Goal: Information Seeking & Learning: Learn about a topic

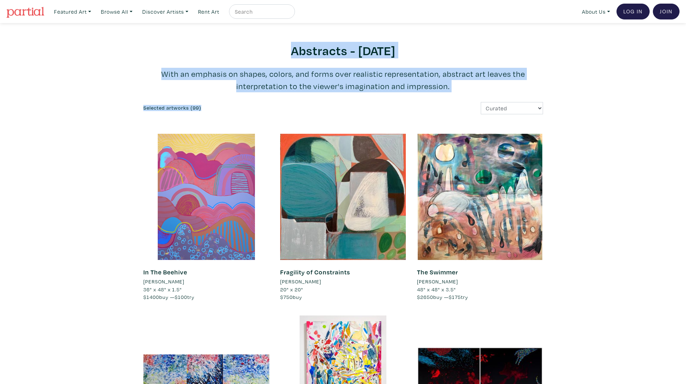
drag, startPoint x: 247, startPoint y: 32, endPoint x: 503, endPoint y: 94, distance: 262.4
click at [501, 91] on p "With an emphasis on shapes, colors, and forms over realistic representation, ab…" at bounding box center [343, 80] width 400 height 24
click at [222, 54] on h2 "Abstracts - August 2025" at bounding box center [343, 50] width 400 height 15
drag, startPoint x: 222, startPoint y: 54, endPoint x: 539, endPoint y: 106, distance: 320.9
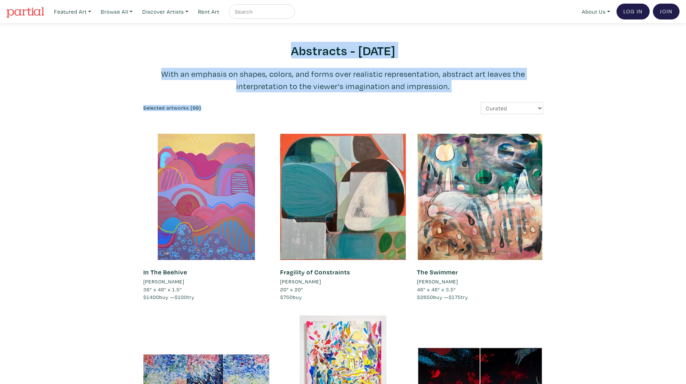
click at [507, 86] on p "With an emphasis on shapes, colors, and forms over realistic representation, ab…" at bounding box center [343, 80] width 400 height 24
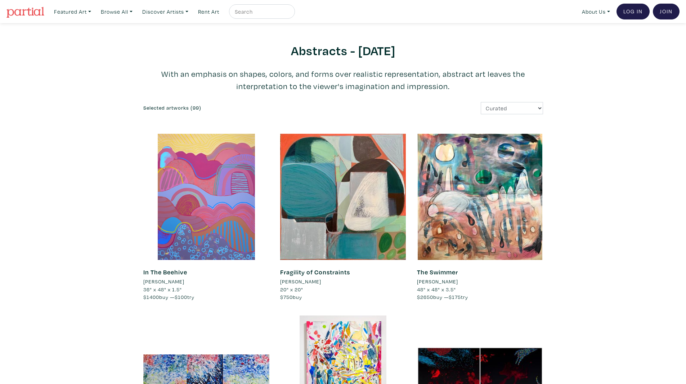
drag, startPoint x: 499, startPoint y: 86, endPoint x: 205, endPoint y: 36, distance: 298.8
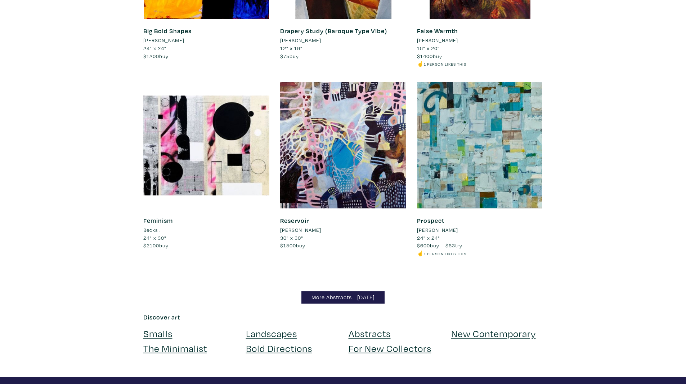
scroll to position [6318, 0]
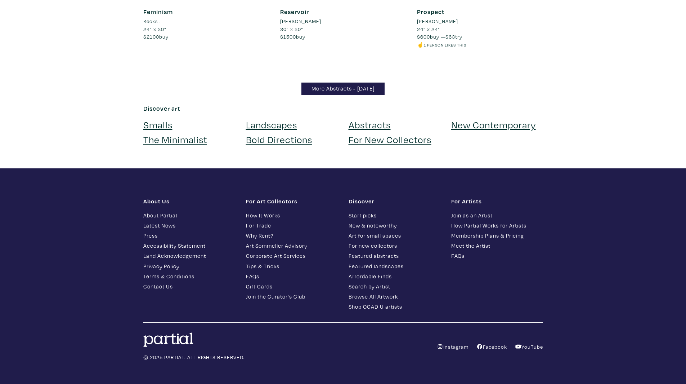
drag, startPoint x: 624, startPoint y: 262, endPoint x: 628, endPoint y: 259, distance: 4.9
click at [624, 262] on footer "About Us About Partial Latest News Press Accessibility Statement Land Acknowled…" at bounding box center [343, 279] width 686 height 222
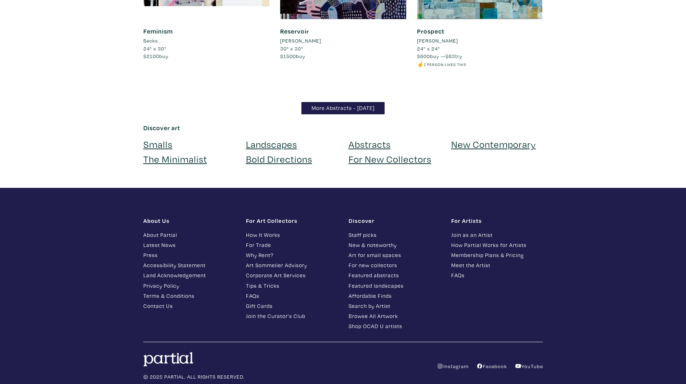
scroll to position [6162, 0]
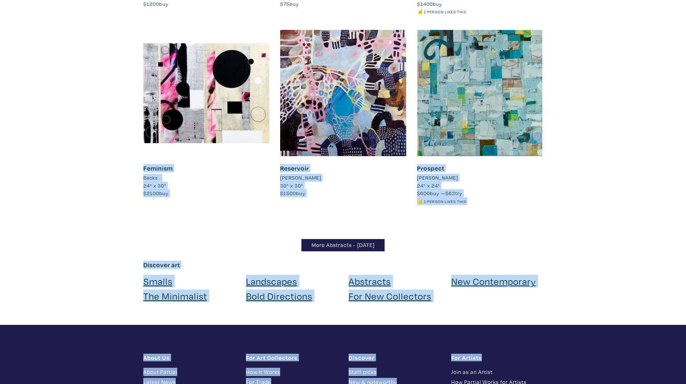
drag, startPoint x: 622, startPoint y: 324, endPoint x: 151, endPoint y: 73, distance: 534.4
drag, startPoint x: 89, startPoint y: 61, endPoint x: 560, endPoint y: 308, distance: 531.7
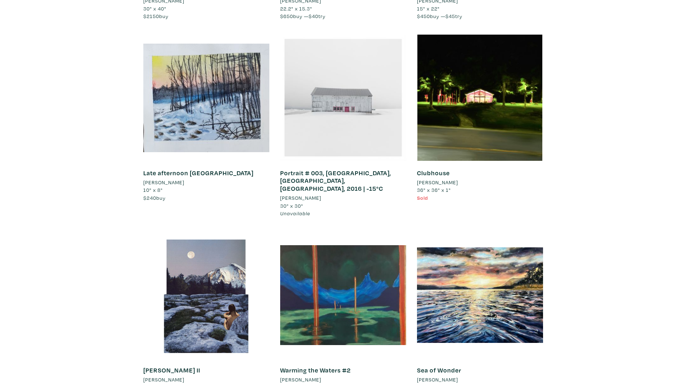
scroll to position [360, 0]
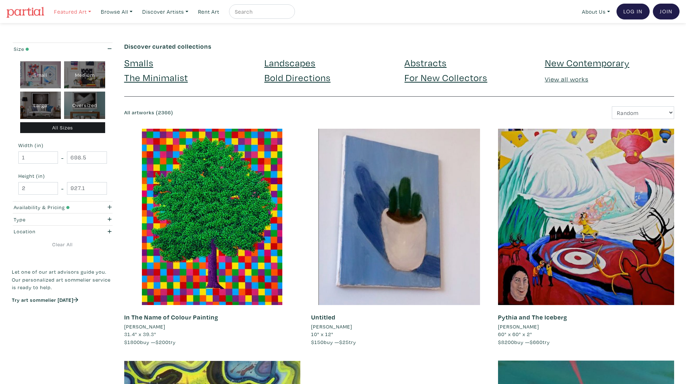
click at [52, 11] on link "Featured Art" at bounding box center [73, 11] width 44 height 15
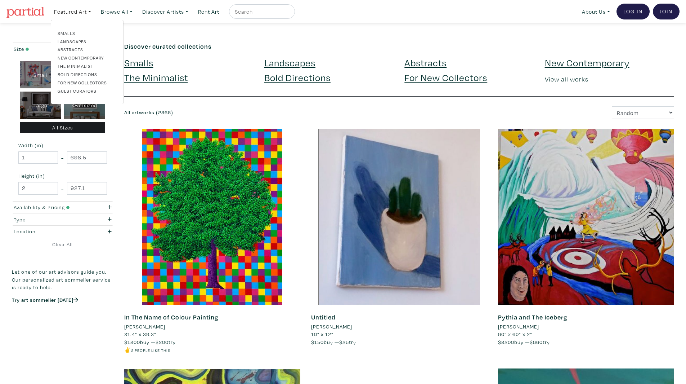
click at [39, 6] on link at bounding box center [25, 11] width 38 height 17
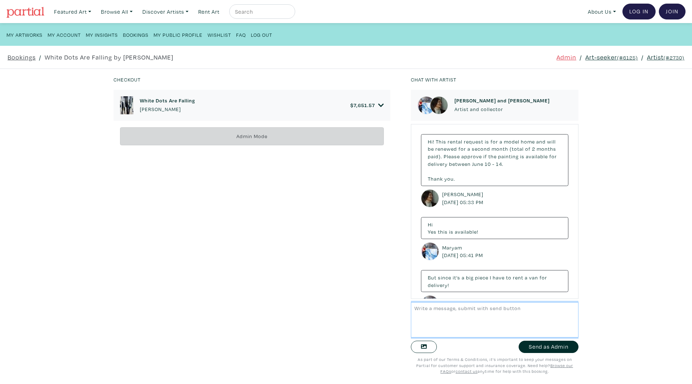
scroll to position [3819, 0]
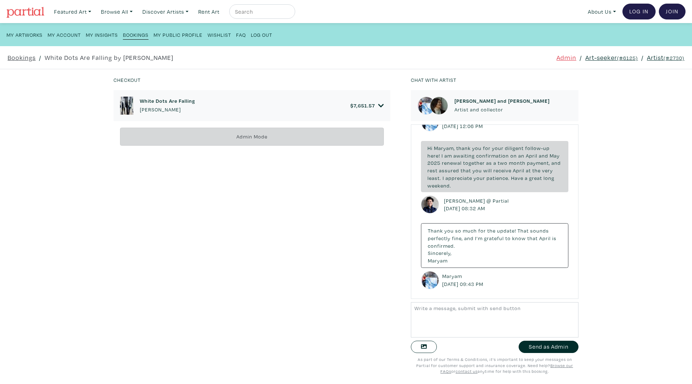
click at [379, 103] on icon at bounding box center [381, 105] width 6 height 6
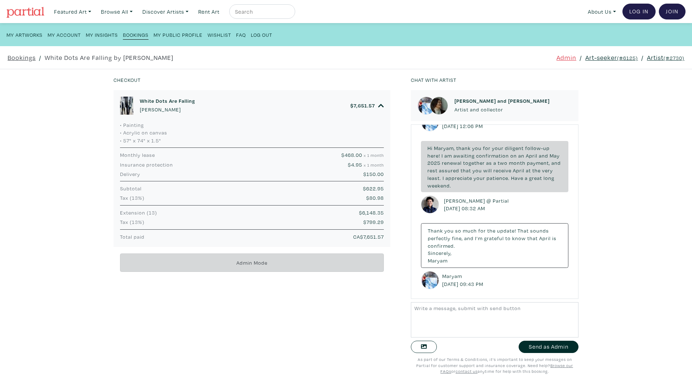
drag, startPoint x: 378, startPoint y: 243, endPoint x: 255, endPoint y: 142, distance: 158.9
click at [255, 142] on div "• Painting • Acrylic on canvas • 57" x 74" x 1.5" Maryam Ebrahimi Artist member…" at bounding box center [251, 184] width 277 height 126
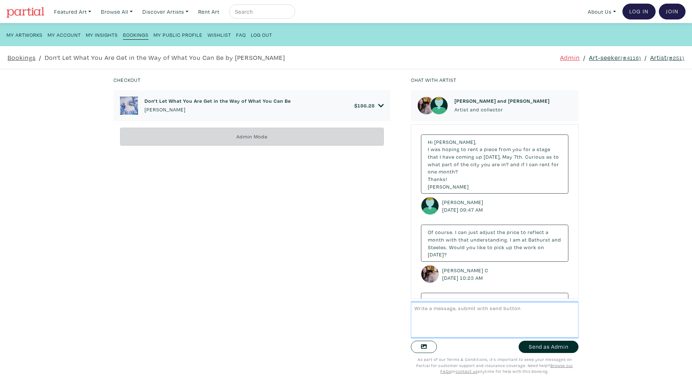
scroll to position [2363, 0]
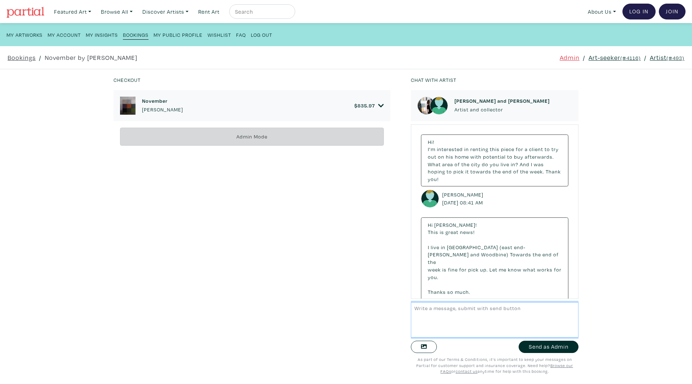
scroll to position [1885, 0]
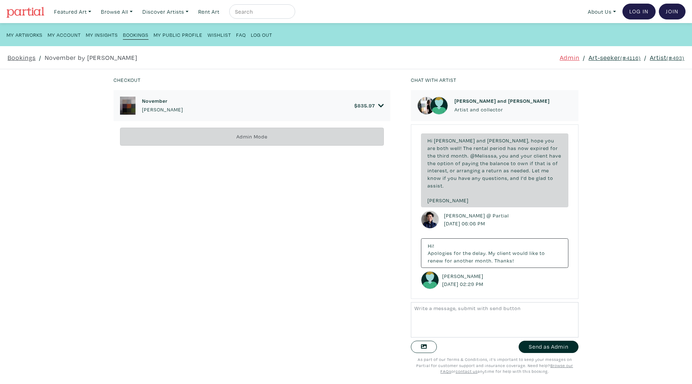
drag, startPoint x: 530, startPoint y: 291, endPoint x: 429, endPoint y: 113, distance: 204.4
click at [440, 134] on div "Hi! I'm interested in renting this piece for a client to" at bounding box center [495, 211] width 168 height 175
click at [379, 102] on icon at bounding box center [381, 105] width 6 height 6
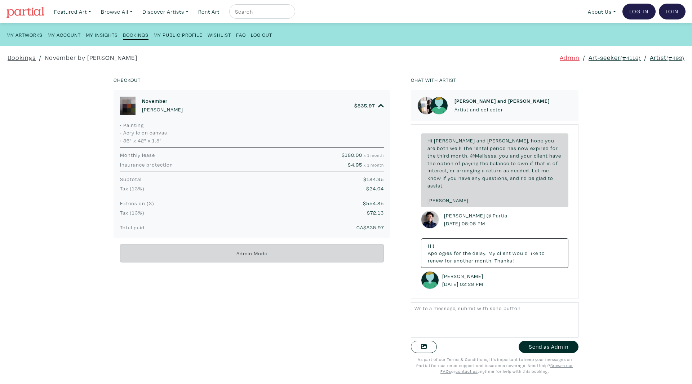
click at [312, 222] on div "• Painting • Acrylic on canvas • 36" x 42" x 1.5" Anne-Marie Olczak Artist memb…" at bounding box center [251, 179] width 277 height 117
drag, startPoint x: 373, startPoint y: 285, endPoint x: 267, endPoint y: 178, distance: 151.3
click at [267, 178] on div "November Anne-Marie Olczak $ 835.97 • Painting • Acrylic on canvas • 36" x 42" …" at bounding box center [256, 232] width 286 height 284
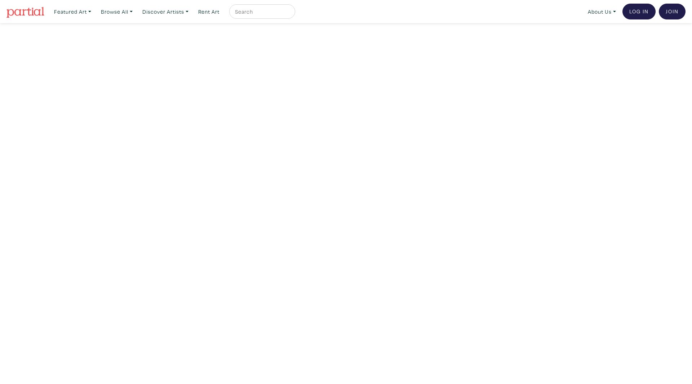
click at [36, 11] on img at bounding box center [25, 12] width 38 height 11
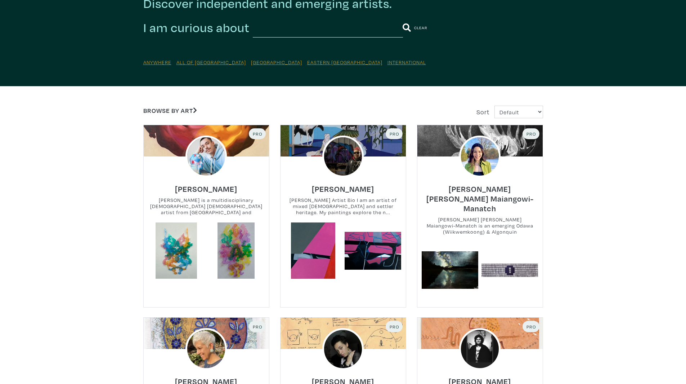
scroll to position [36, 0]
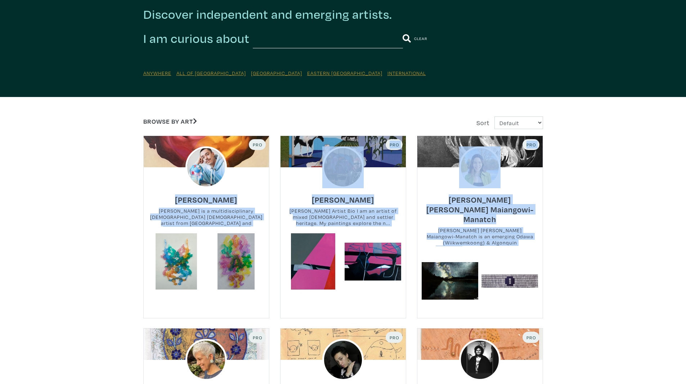
drag, startPoint x: 161, startPoint y: 196, endPoint x: 546, endPoint y: 225, distance: 385.9
click at [546, 225] on div "Mary Ann Maiangowi-Manatch Mary Ann Maiangowi-Manatch is an emerging Odawa (Wii…" at bounding box center [480, 220] width 136 height 64
drag, startPoint x: 546, startPoint y: 225, endPoint x: 136, endPoint y: 190, distance: 412.1
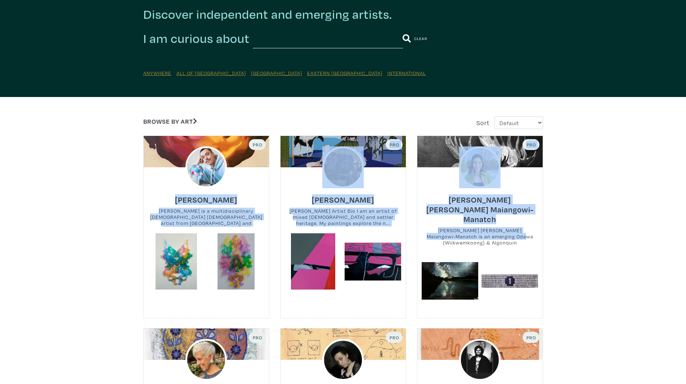
drag, startPoint x: 129, startPoint y: 188, endPoint x: 572, endPoint y: 217, distance: 443.3
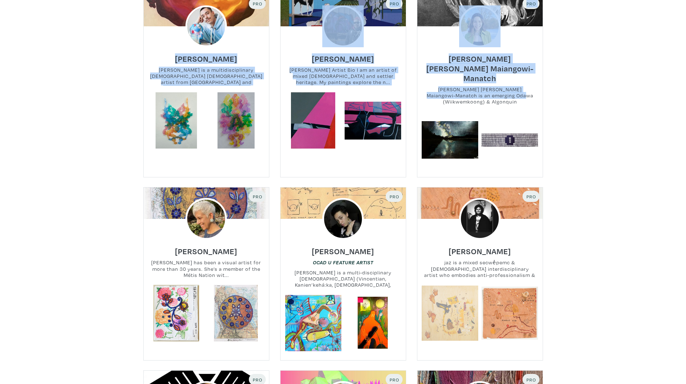
scroll to position [252, 0]
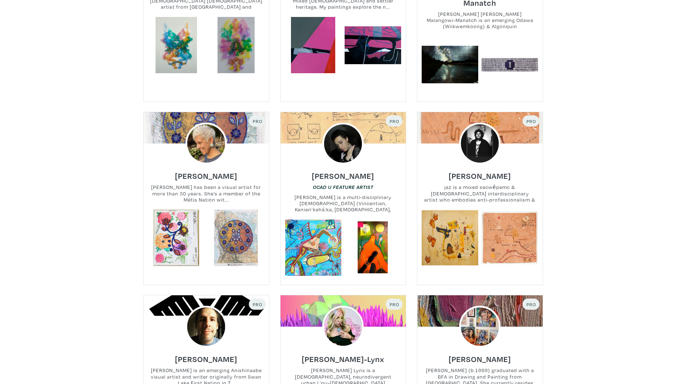
drag, startPoint x: 121, startPoint y: 210, endPoint x: 137, endPoint y: 215, distance: 15.9
click at [122, 210] on div "Discover independent and emerging artists. I am curious about Clear Anywhere Al…" at bounding box center [343, 364] width 686 height 1186
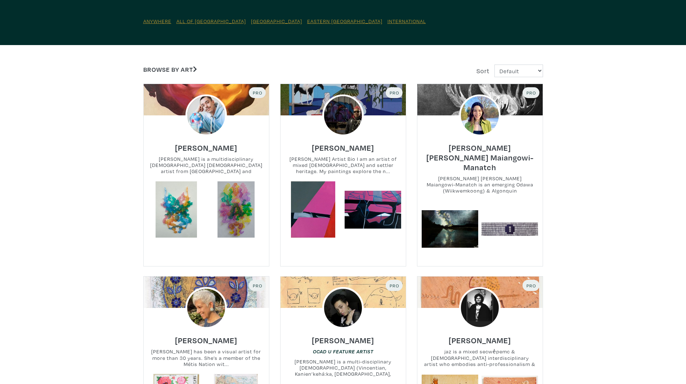
scroll to position [0, 0]
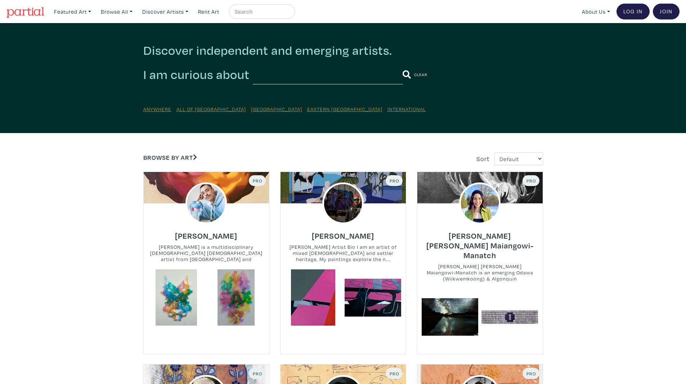
click at [32, 14] on img at bounding box center [25, 12] width 38 height 11
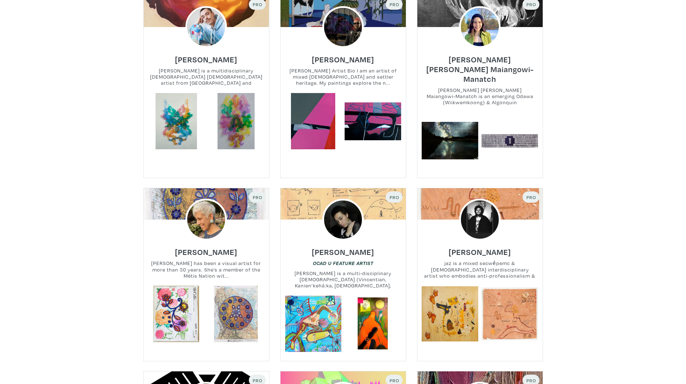
scroll to position [216, 0]
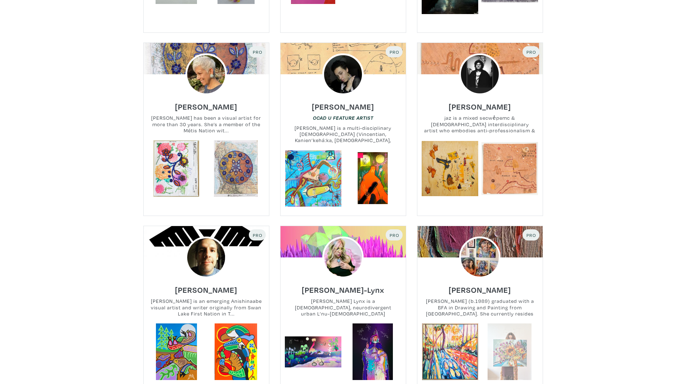
scroll to position [396, 0]
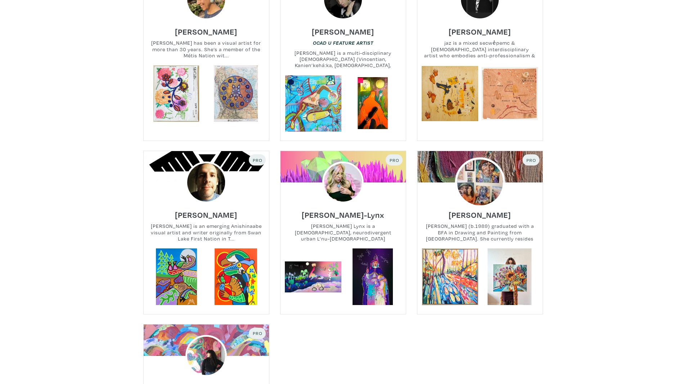
click at [479, 157] on img at bounding box center [480, 182] width 50 height 50
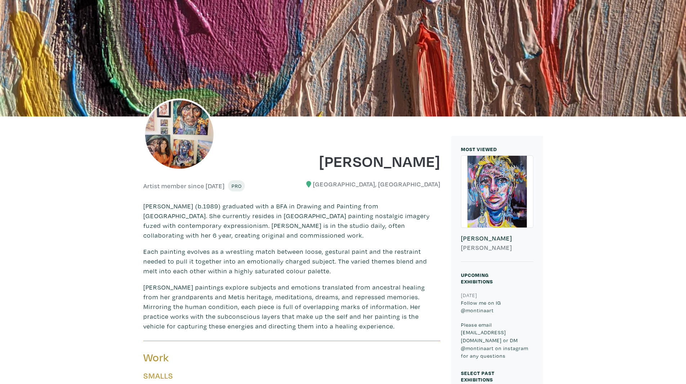
scroll to position [216, 0]
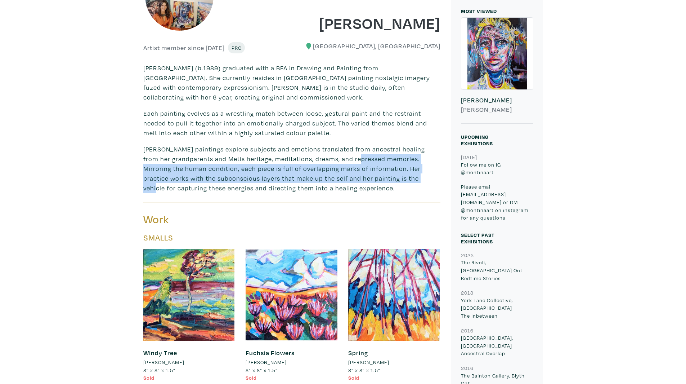
drag, startPoint x: 377, startPoint y: 182, endPoint x: 344, endPoint y: 158, distance: 40.9
click at [344, 158] on p "Montina's paintings explore subjects and emotions translated from ancestral hea…" at bounding box center [291, 168] width 297 height 49
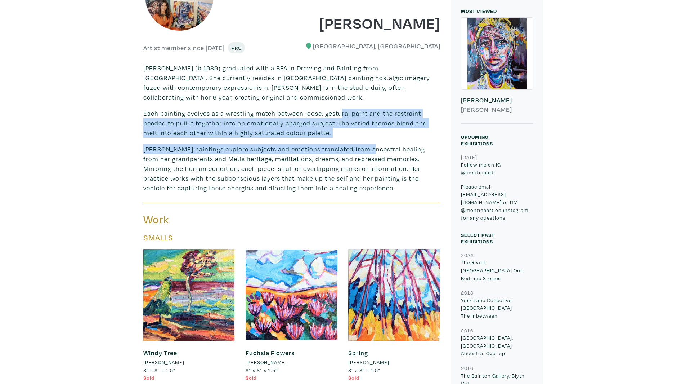
drag, startPoint x: 340, startPoint y: 118, endPoint x: 365, endPoint y: 146, distance: 37.2
click at [365, 146] on div "Montina (b.1989) graduated with a BFA in Drawing and Painting from OCAD Univers…" at bounding box center [291, 128] width 297 height 130
click at [365, 146] on p "Montina's paintings explore subjects and emotions translated from ancestral hea…" at bounding box center [291, 168] width 297 height 49
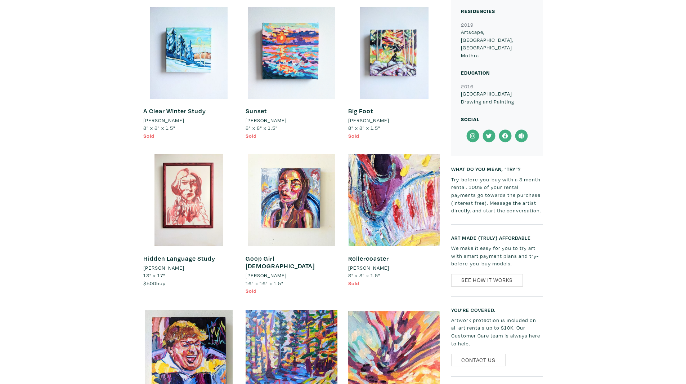
scroll to position [647, 0]
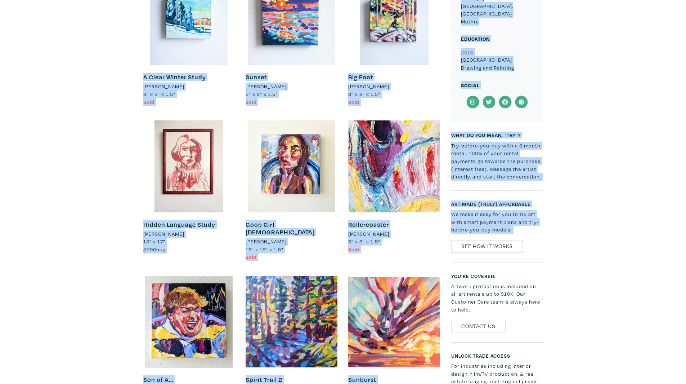
drag, startPoint x: 582, startPoint y: 226, endPoint x: 71, endPoint y: 35, distance: 545.2
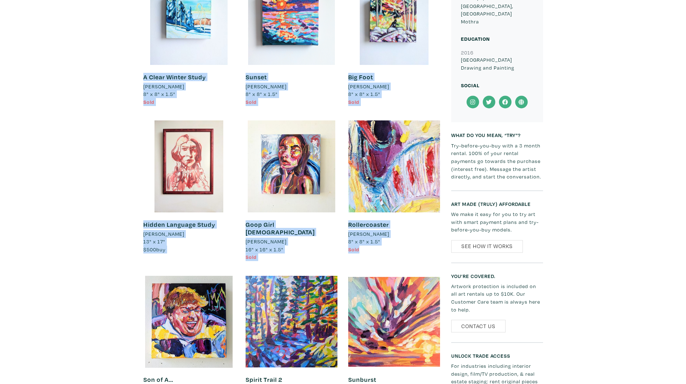
drag, startPoint x: 267, startPoint y: 114, endPoint x: 418, endPoint y: 256, distance: 207.7
click at [418, 256] on div "Rollercoaster Montina Hussey 8" x 8" x 1.5" Sold #abstract rainbow rainbow pain…" at bounding box center [394, 236] width 92 height 49
drag, startPoint x: 422, startPoint y: 262, endPoint x: 143, endPoint y: 117, distance: 314.5
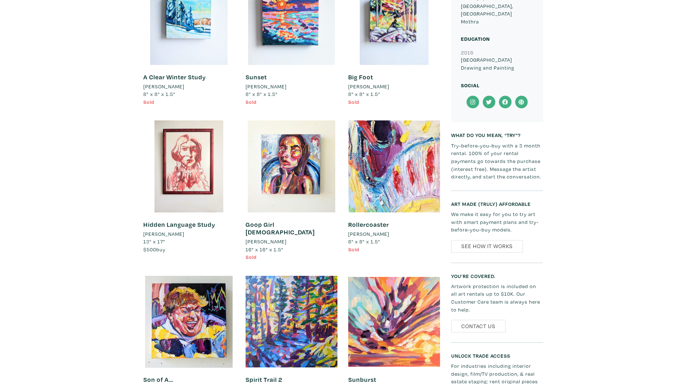
drag, startPoint x: 125, startPoint y: 46, endPoint x: 129, endPoint y: 40, distance: 7.1
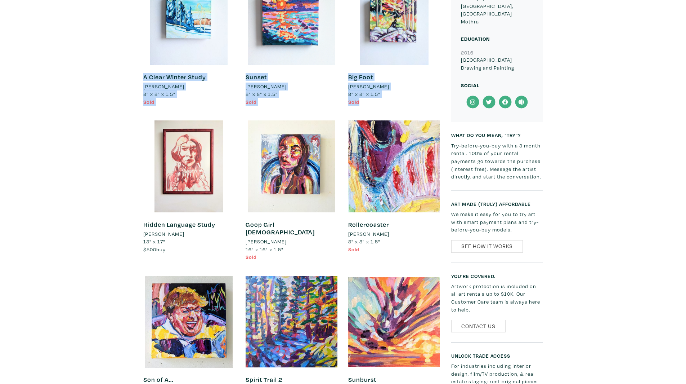
drag, startPoint x: 126, startPoint y: 34, endPoint x: 399, endPoint y: 106, distance: 282.6
click at [395, 112] on div "Big Foot Montina Hussey 8" x 8" x 1.5" Sold #big foot big food painting sasquac…" at bounding box center [394, 89] width 92 height 49
drag, startPoint x: 395, startPoint y: 112, endPoint x: 168, endPoint y: 25, distance: 243.8
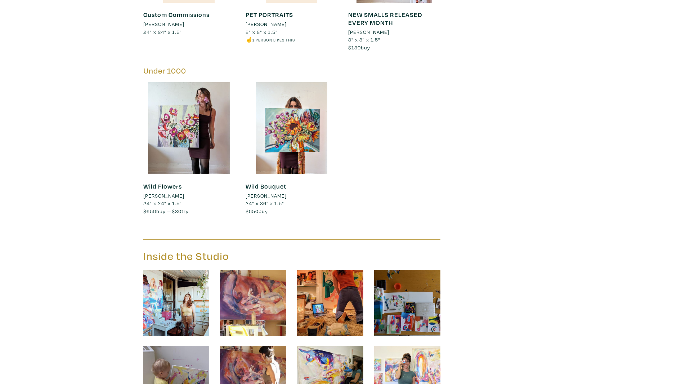
scroll to position [6719, 0]
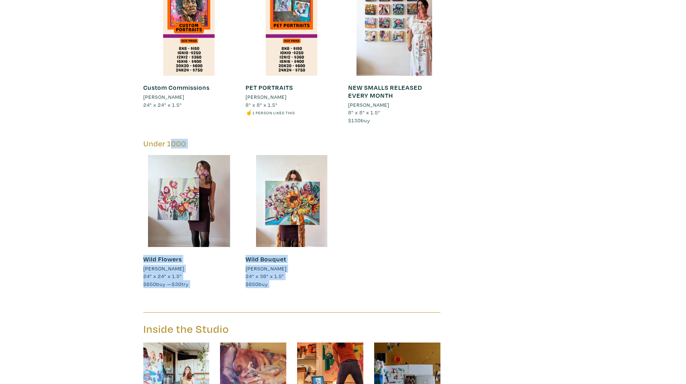
drag, startPoint x: 429, startPoint y: 293, endPoint x: 112, endPoint y: 130, distance: 356.9
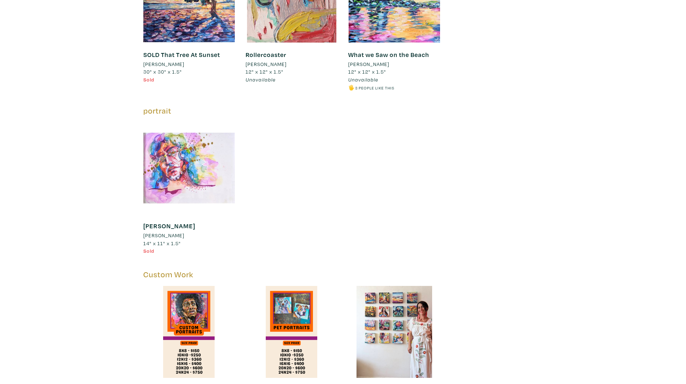
scroll to position [6503, 0]
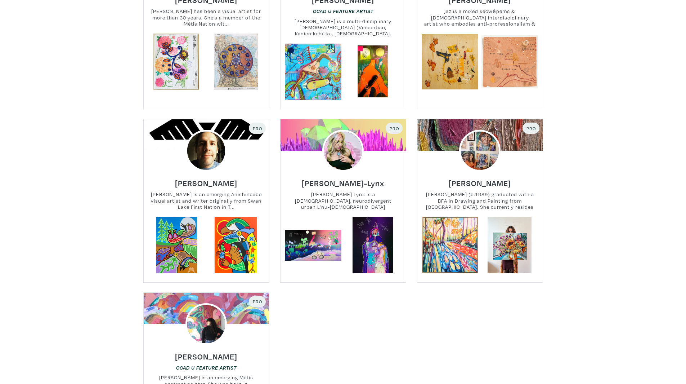
scroll to position [396, 0]
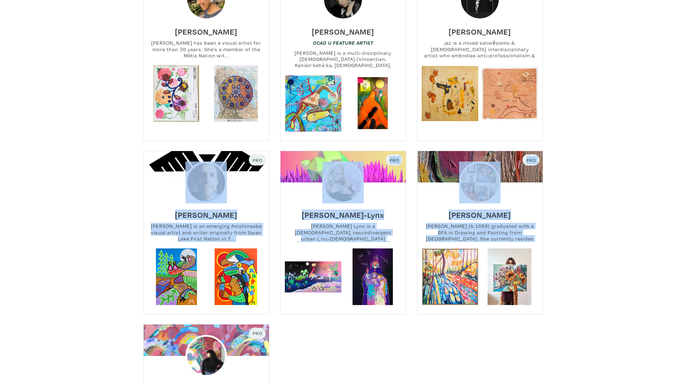
drag, startPoint x: 522, startPoint y: 304, endPoint x: 167, endPoint y: 138, distance: 392.2
click at [168, 139] on div "Pro [PERSON_NAME] [PERSON_NAME] is a multidisciplinary [DEMOGRAPHIC_DATA] [DEMO…" at bounding box center [343, 141] width 411 height 732
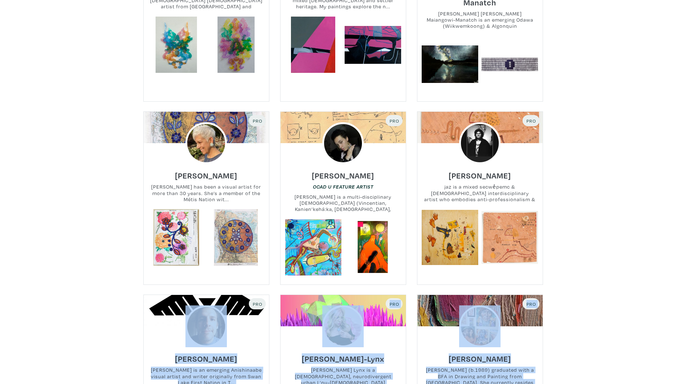
scroll to position [252, 0]
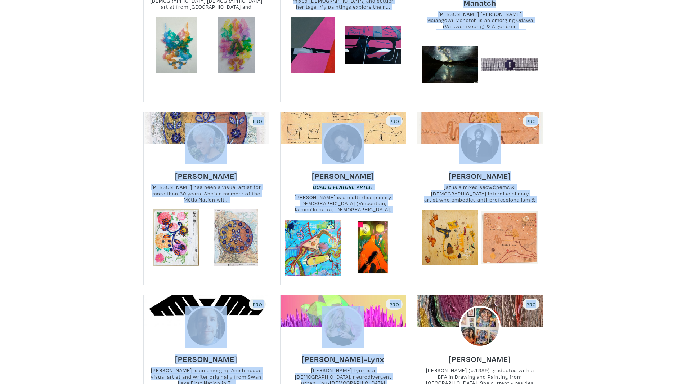
drag, startPoint x: 137, startPoint y: 80, endPoint x: 479, endPoint y: 266, distance: 389.6
click at [560, 281] on div "Discover independent and emerging artists. I am curious about Clear Anywhere Al…" at bounding box center [343, 364] width 686 height 1186
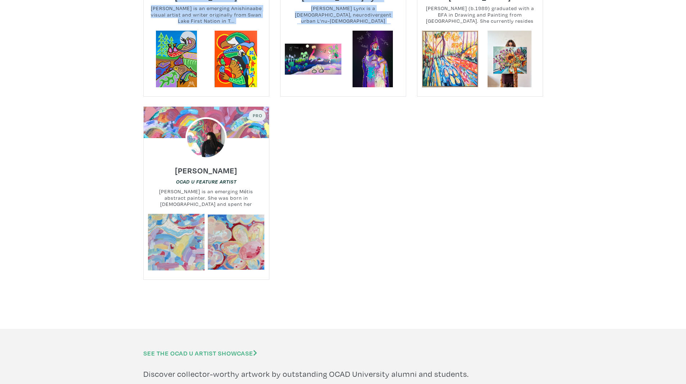
scroll to position [684, 0]
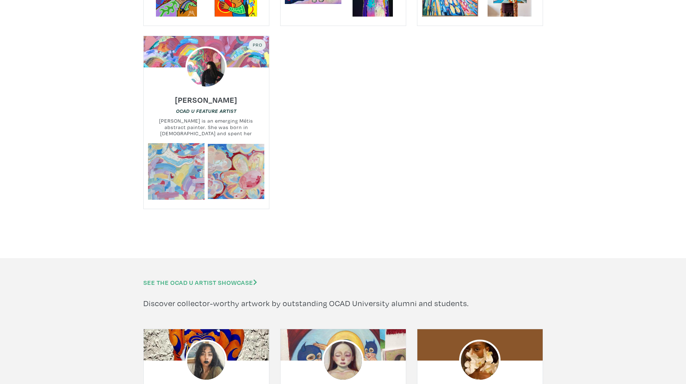
drag, startPoint x: 524, startPoint y: 196, endPoint x: 472, endPoint y: 190, distance: 52.9
click at [197, 58] on img at bounding box center [206, 67] width 50 height 50
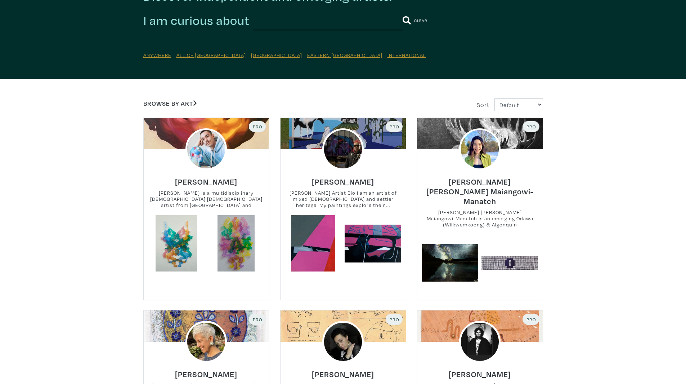
scroll to position [0, 0]
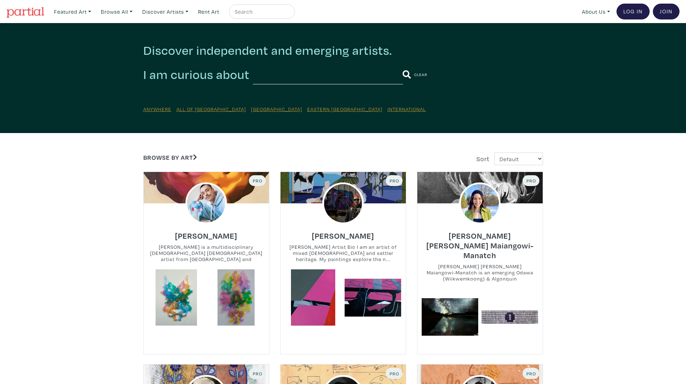
click at [303, 76] on input "text" at bounding box center [328, 74] width 150 height 20
type input "indigenous"
click at [403, 65] on button "submit" at bounding box center [407, 74] width 8 height 19
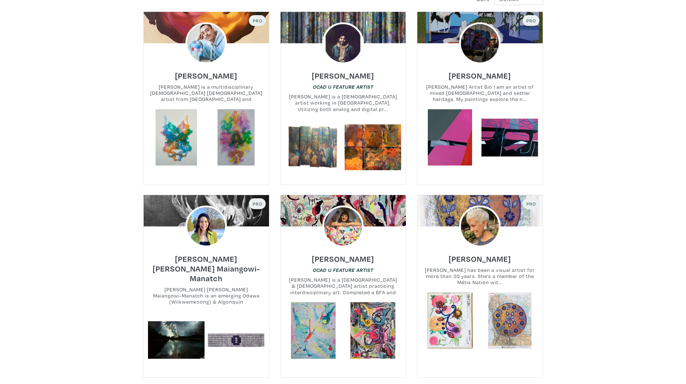
scroll to position [252, 0]
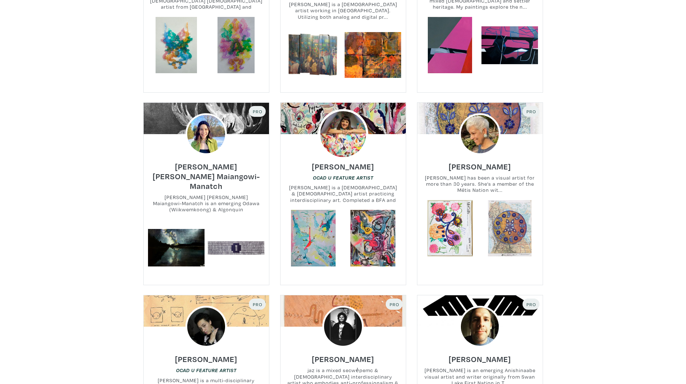
click at [345, 140] on img at bounding box center [343, 134] width 50 height 50
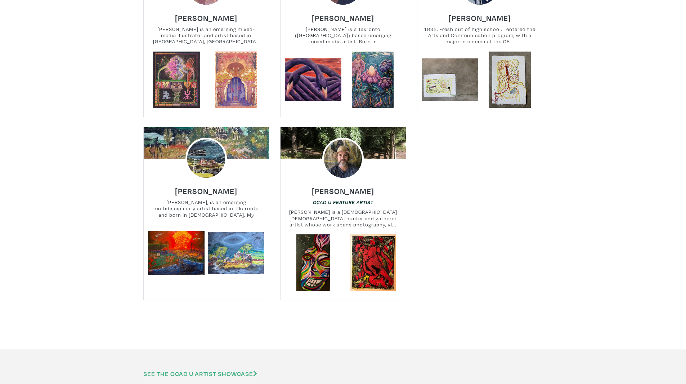
scroll to position [1729, 0]
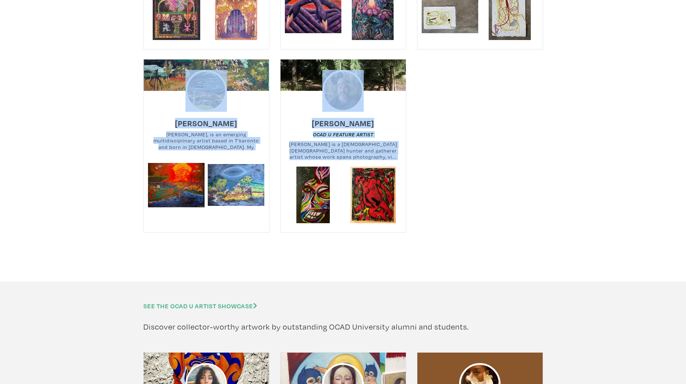
drag, startPoint x: 546, startPoint y: 233, endPoint x: 564, endPoint y: 169, distance: 66.6
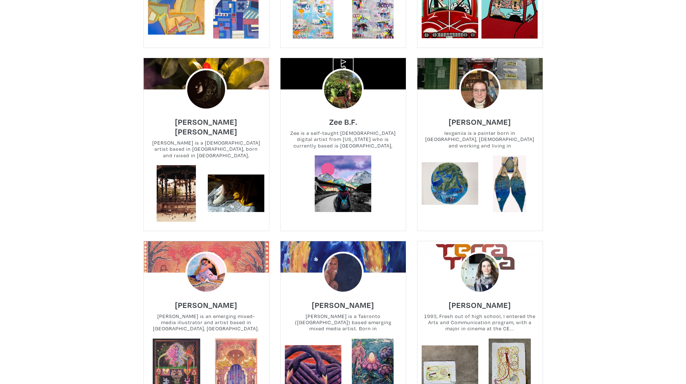
scroll to position [1297, 0]
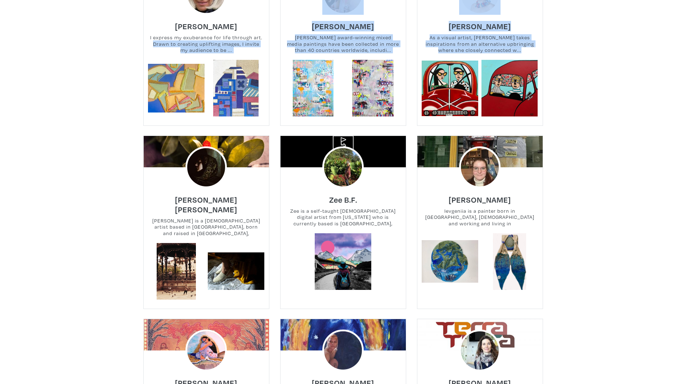
drag, startPoint x: 520, startPoint y: 115, endPoint x: 107, endPoint y: 48, distance: 418.7
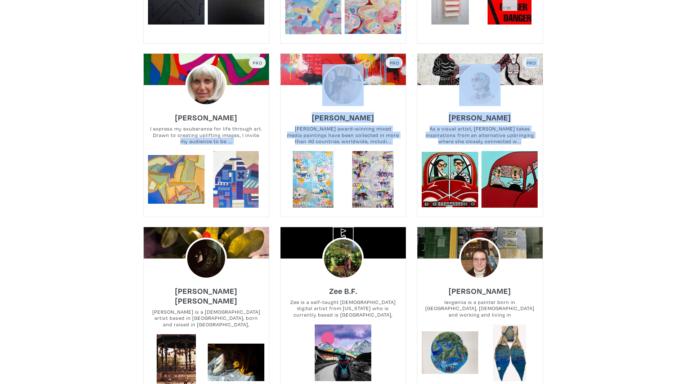
scroll to position [1153, 0]
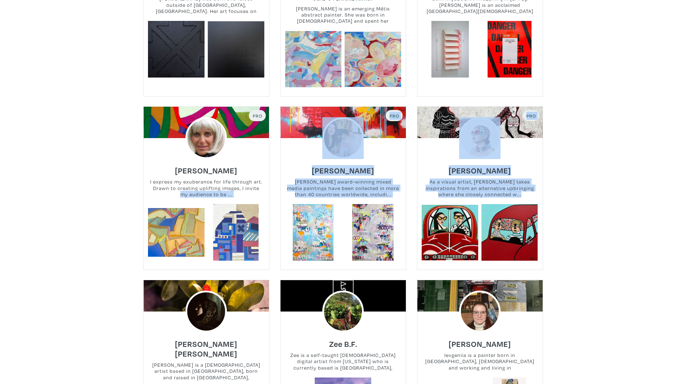
click at [146, 206] on div at bounding box center [206, 233] width 136 height 59
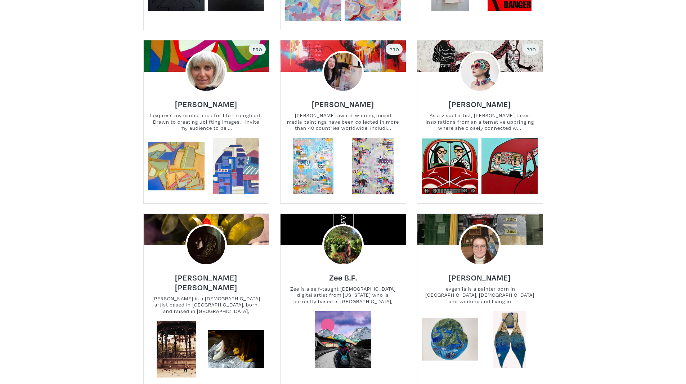
scroll to position [1297, 0]
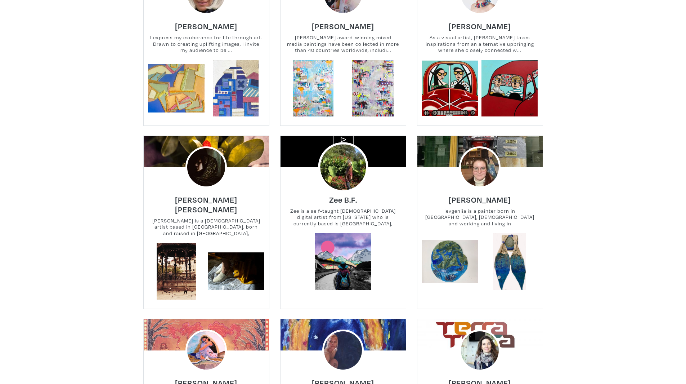
click at [346, 157] on img at bounding box center [343, 167] width 50 height 50
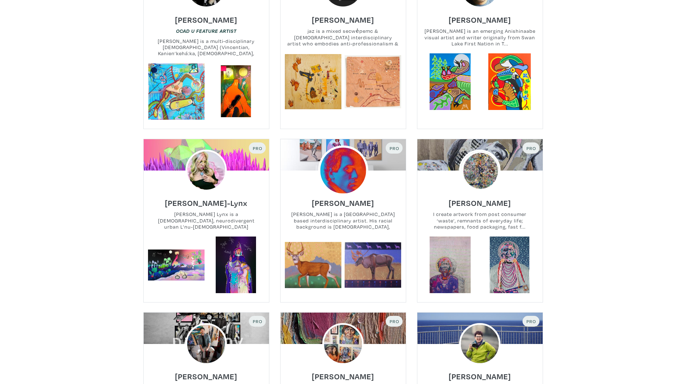
click at [331, 169] on img at bounding box center [343, 171] width 50 height 50
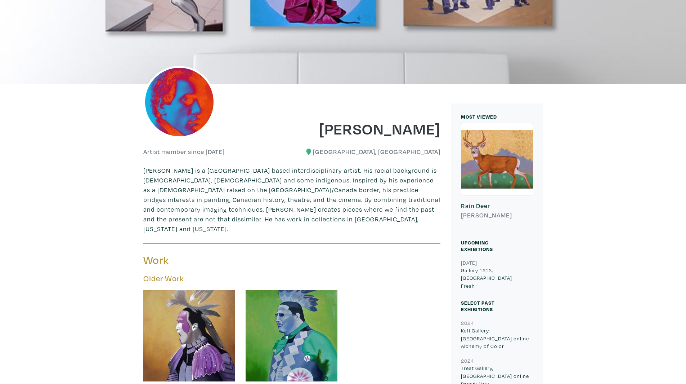
scroll to position [216, 0]
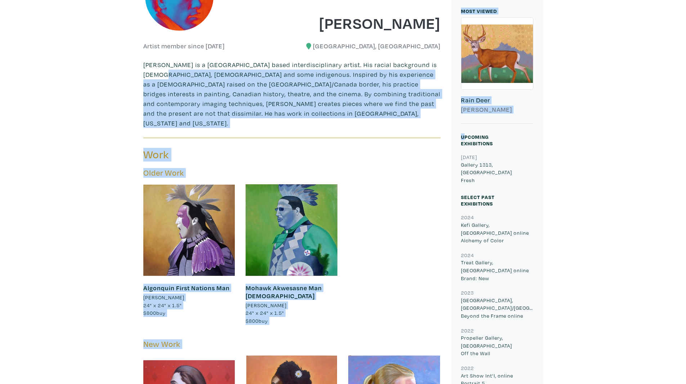
drag, startPoint x: 211, startPoint y: 102, endPoint x: 104, endPoint y: 72, distance: 111.4
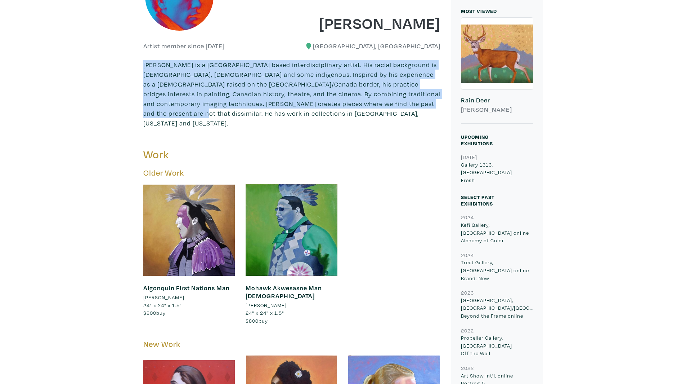
drag, startPoint x: 106, startPoint y: 62, endPoint x: 414, endPoint y: 100, distance: 310.3
click at [414, 100] on p "[PERSON_NAME] is a [GEOGRAPHIC_DATA] based interdisciplinary artist. His racial…" at bounding box center [291, 94] width 297 height 68
drag, startPoint x: 425, startPoint y: 99, endPoint x: 123, endPoint y: 66, distance: 303.8
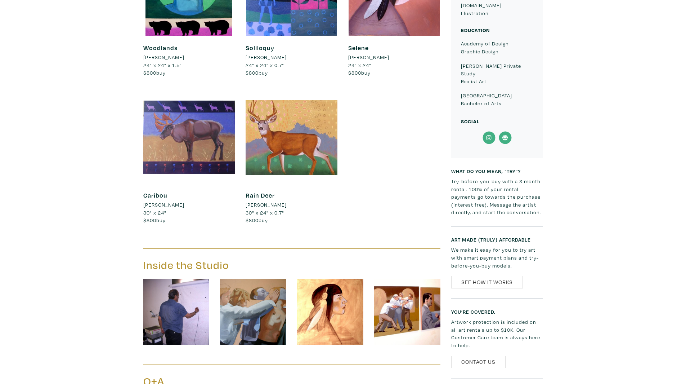
scroll to position [793, 0]
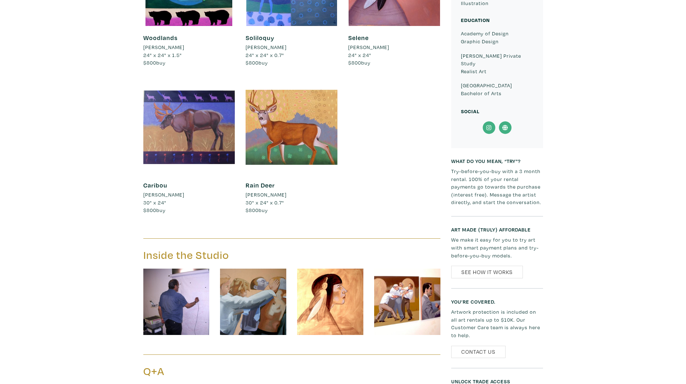
click at [184, 268] on img at bounding box center [176, 301] width 66 height 66
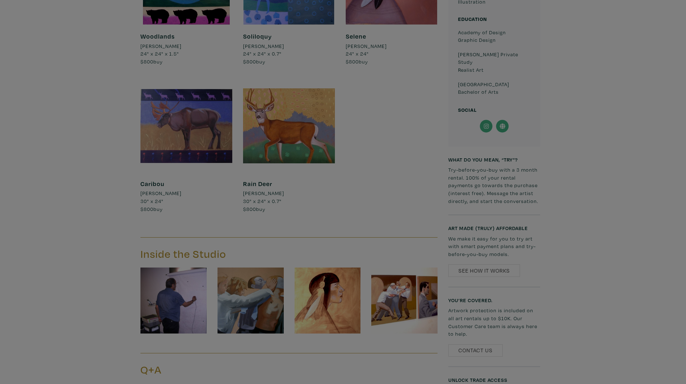
scroll to position [794, 0]
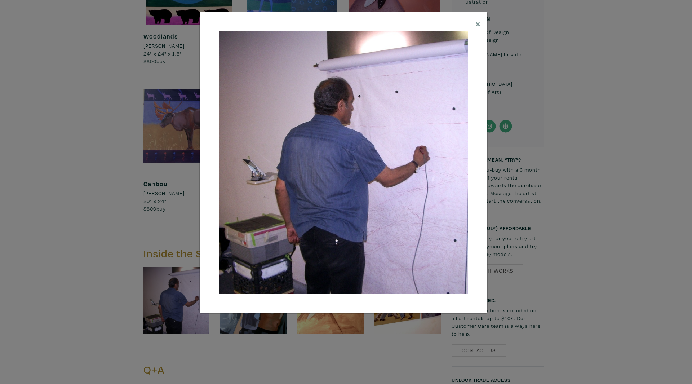
click at [552, 123] on div "× Save changes Close" at bounding box center [346, 192] width 692 height 384
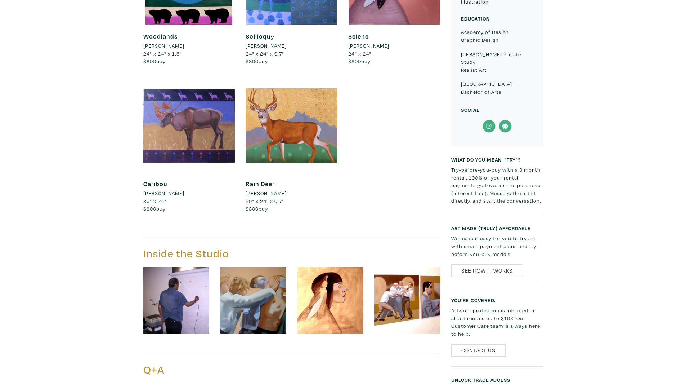
click at [236, 270] on img at bounding box center [253, 300] width 66 height 66
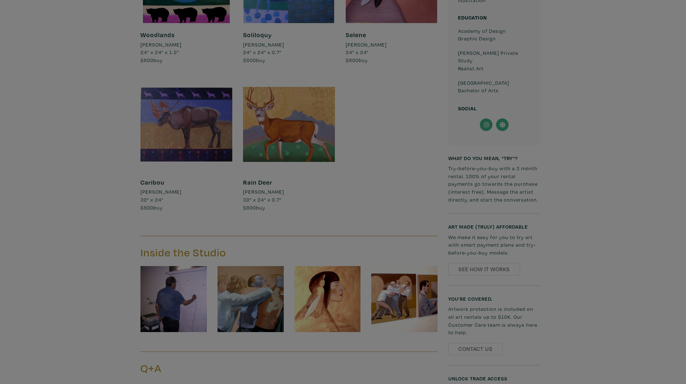
scroll to position [795, 0]
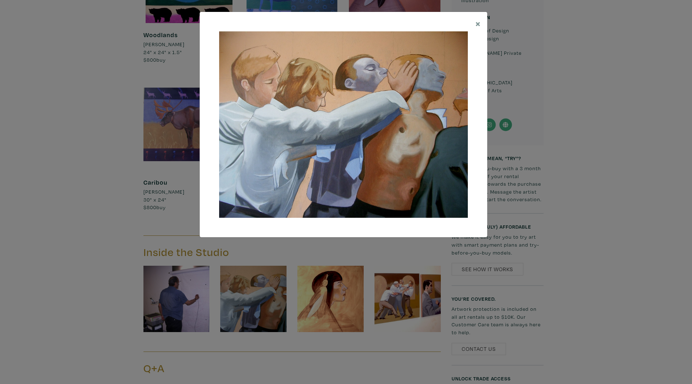
click at [595, 157] on div "× Save changes Close" at bounding box center [346, 192] width 692 height 384
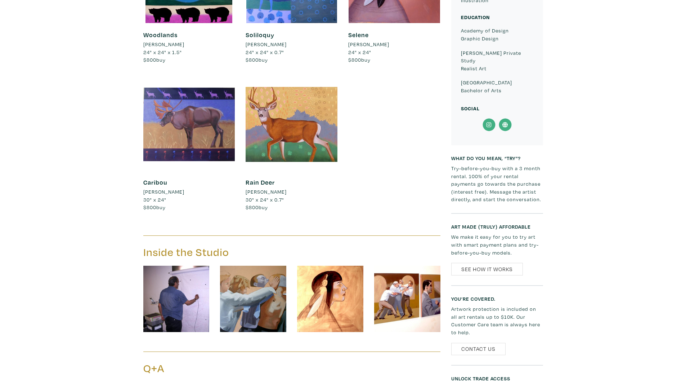
click at [411, 267] on img at bounding box center [407, 298] width 66 height 66
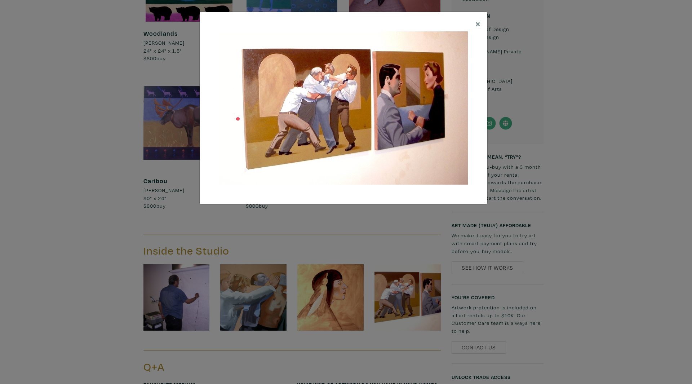
click at [569, 194] on div "× Save changes Close" at bounding box center [346, 192] width 692 height 384
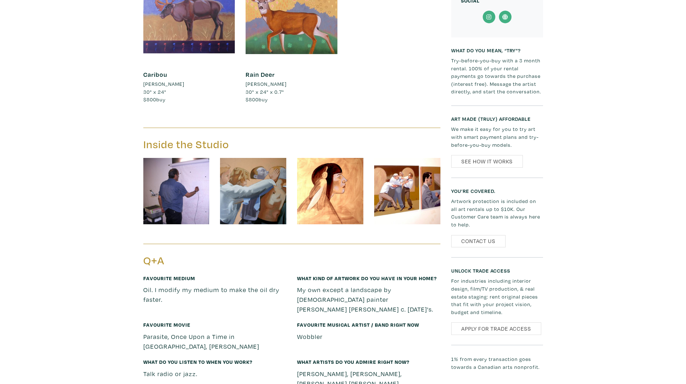
scroll to position [1013, 0]
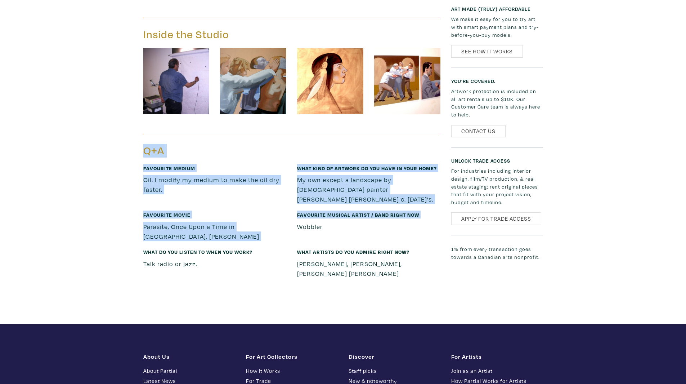
drag, startPoint x: 14, startPoint y: 126, endPoint x: 7, endPoint y: 123, distance: 8.1
drag, startPoint x: 84, startPoint y: 128, endPoint x: 92, endPoint y: 128, distance: 8.3
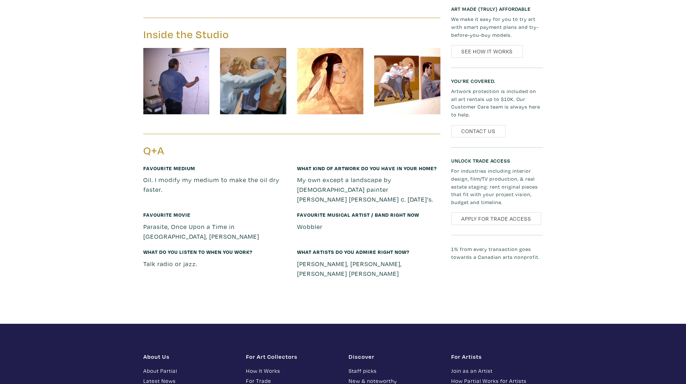
click at [419, 259] on p "Gustav Klimt, Eric Robitaille, Ruprecht Kaufmann" at bounding box center [368, 268] width 143 height 19
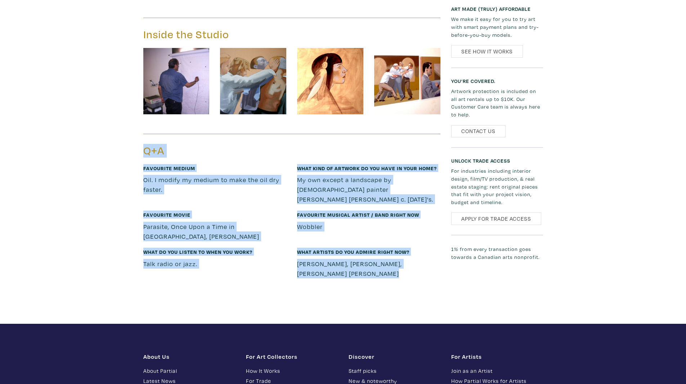
drag, startPoint x: 274, startPoint y: 189, endPoint x: 146, endPoint y: 130, distance: 141.3
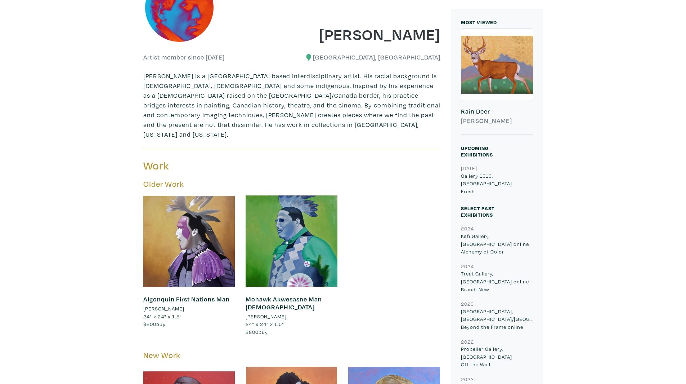
scroll to position [112, 0]
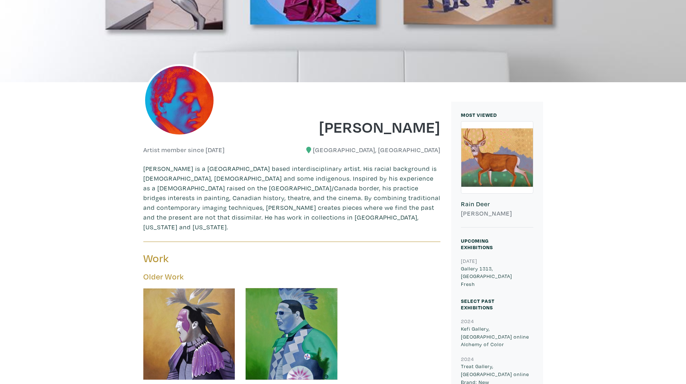
click at [499, 171] on div at bounding box center [497, 157] width 72 height 72
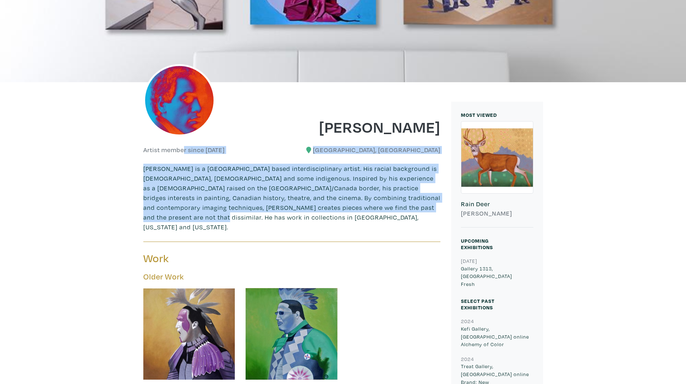
drag, startPoint x: 443, startPoint y: 211, endPoint x: 149, endPoint y: 128, distance: 305.2
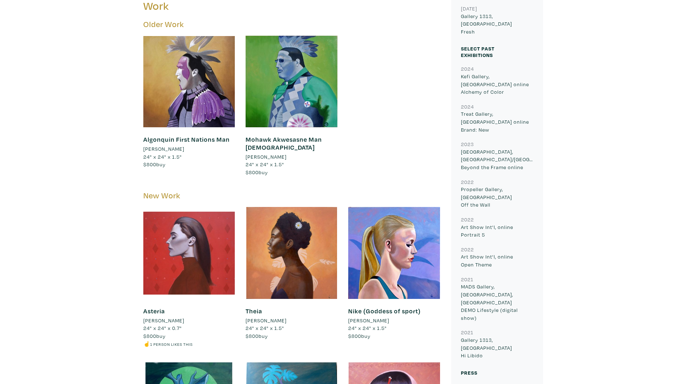
scroll to position [581, 0]
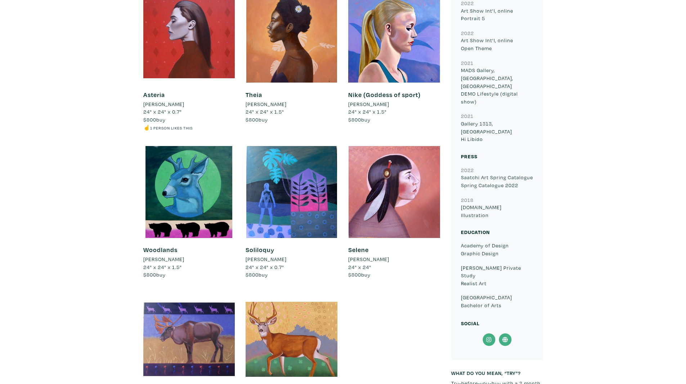
click at [490, 333] on icon at bounding box center [489, 339] width 16 height 13
drag, startPoint x: 602, startPoint y: 173, endPoint x: 589, endPoint y: 174, distance: 13.4
click at [597, 171] on div "Blaine White Artist member since 2021 Toronto, Ontario Blaine White is a Toront…" at bounding box center [342, 165] width 675 height 1103
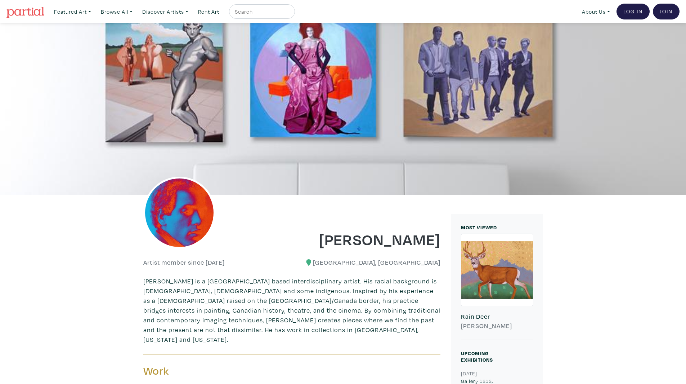
click at [39, 9] on img at bounding box center [25, 12] width 38 height 11
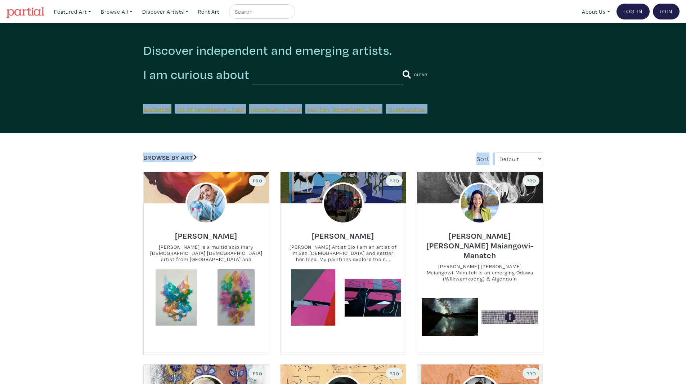
drag, startPoint x: 686, startPoint y: 75, endPoint x: 691, endPoint y: 161, distance: 86.3
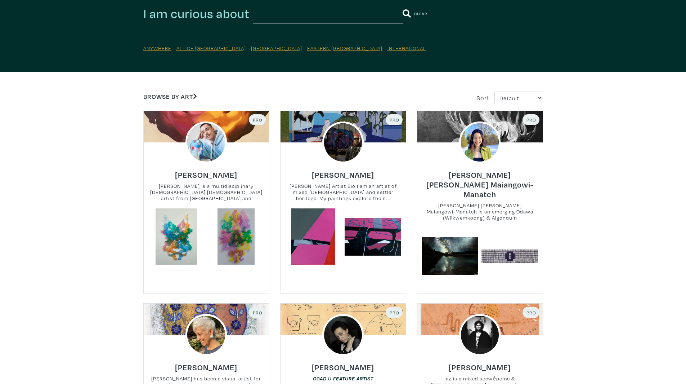
scroll to position [60, 0]
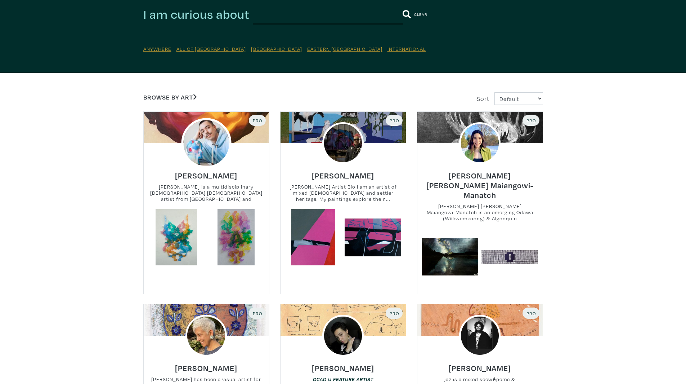
click at [200, 125] on img at bounding box center [206, 143] width 50 height 50
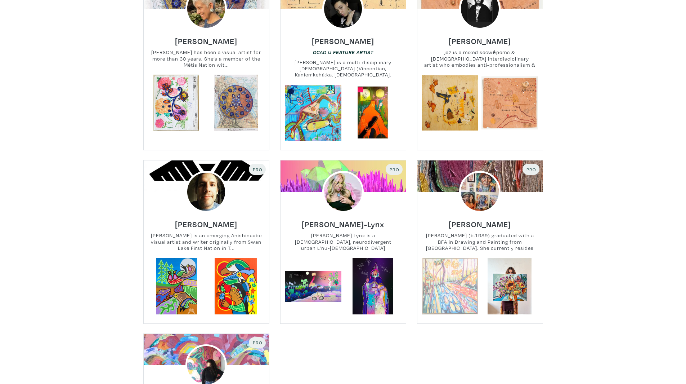
scroll to position [456, 0]
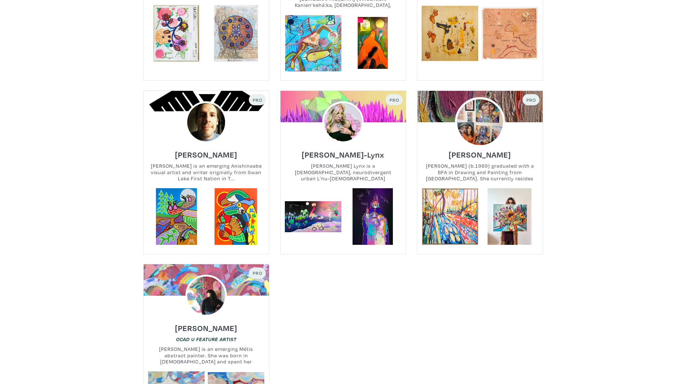
click at [494, 110] on img at bounding box center [480, 122] width 50 height 50
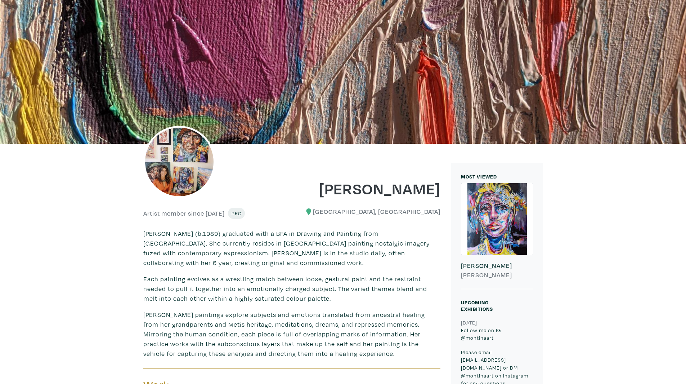
scroll to position [180, 0]
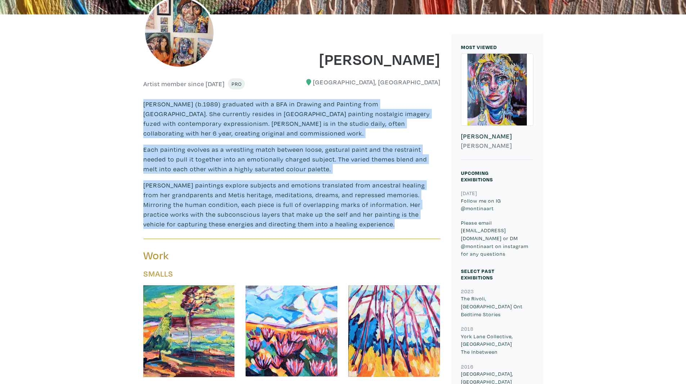
drag, startPoint x: 303, startPoint y: 221, endPoint x: 104, endPoint y: 106, distance: 229.5
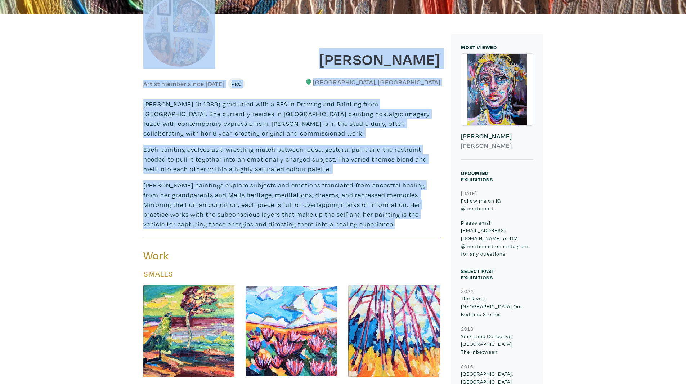
drag, startPoint x: 138, startPoint y: 85, endPoint x: 376, endPoint y: 229, distance: 278.7
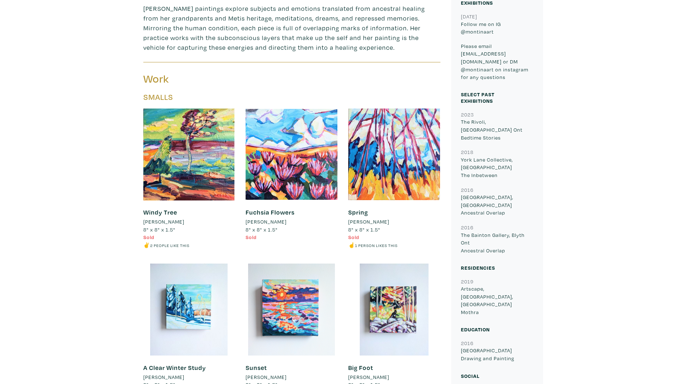
scroll to position [474, 0]
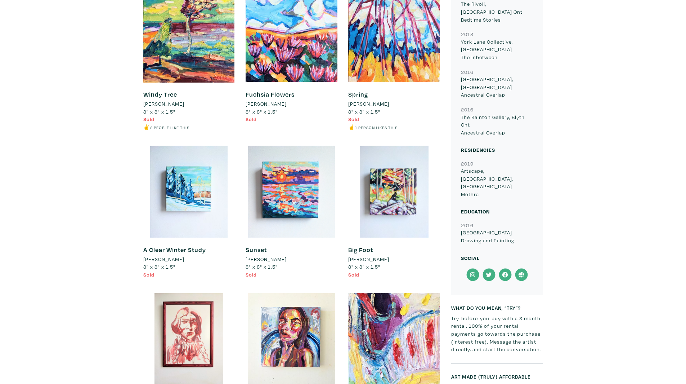
drag, startPoint x: 521, startPoint y: 203, endPoint x: 485, endPoint y: 110, distance: 100.1
click at [485, 110] on div "MOST VIEWED 714 Edie Sedgwick Montina Hussey Upcoming Exhibitions 2023-05-14 Fo…" at bounding box center [497, 17] width 92 height 555
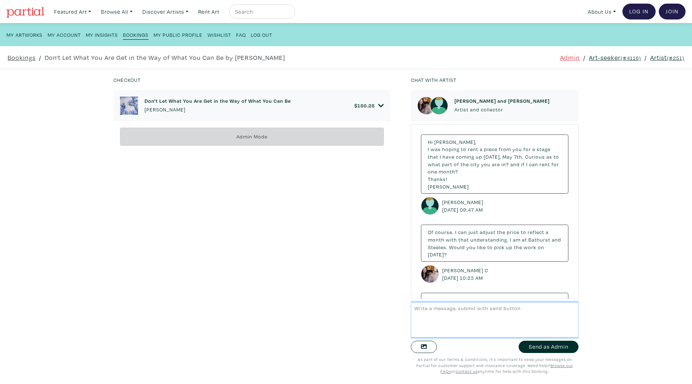
scroll to position [2363, 0]
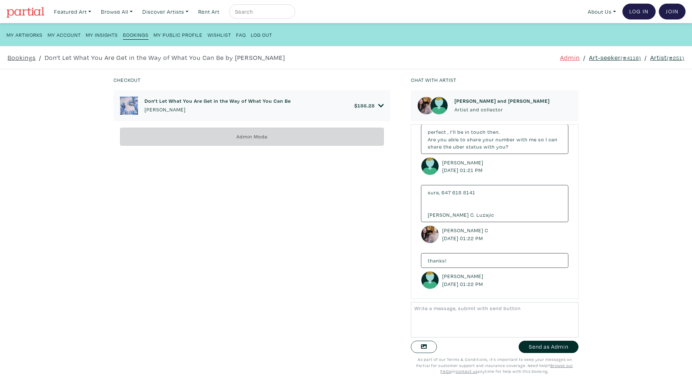
click at [379, 106] on icon at bounding box center [381, 105] width 6 height 6
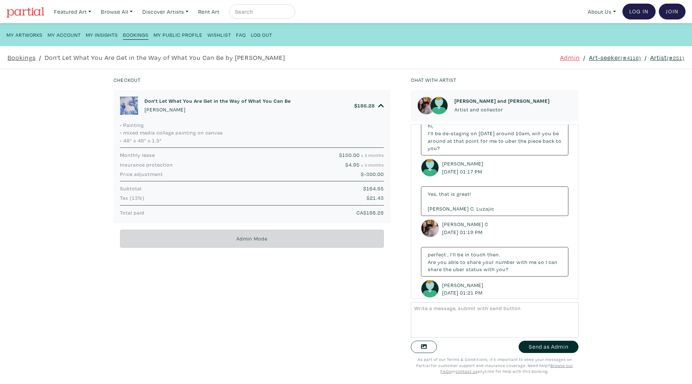
scroll to position [2147, 0]
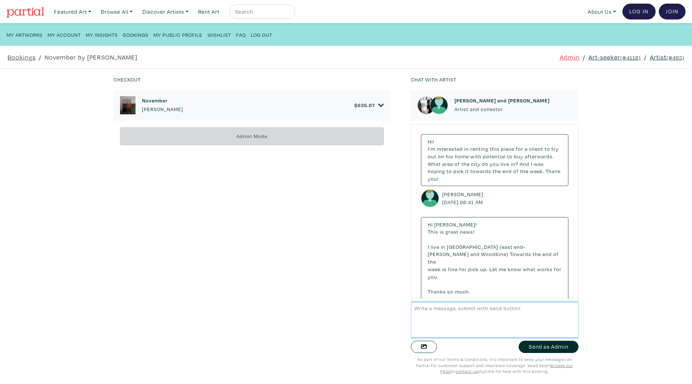
scroll to position [1885, 0]
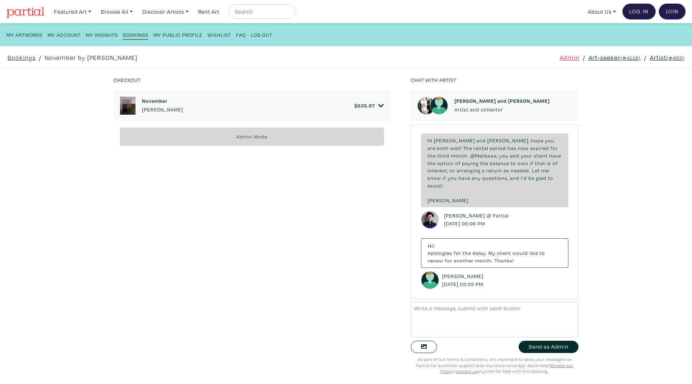
click at [41, 14] on img at bounding box center [25, 12] width 38 height 11
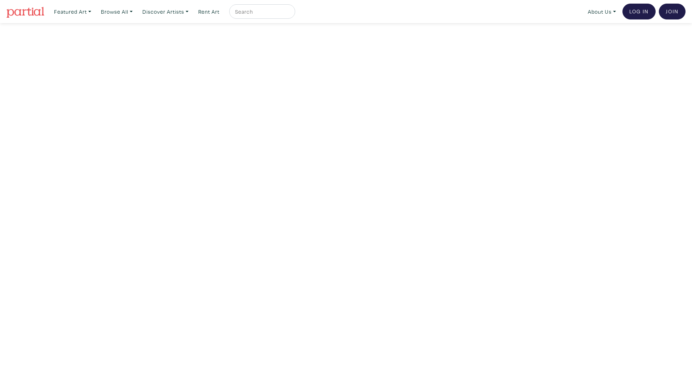
click at [46, 10] on nav "Featured Art Smalls Landscapes Abstracts New Contemporary The Minimalist Bold D…" at bounding box center [346, 11] width 692 height 23
